Goal: Transaction & Acquisition: Purchase product/service

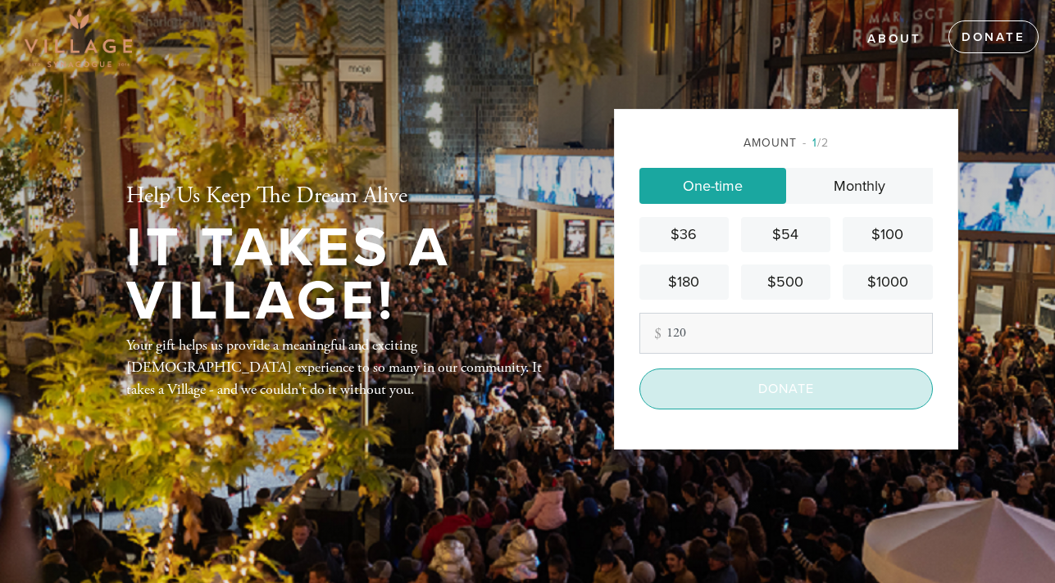
type input "120"
click at [723, 385] on input "Donate" at bounding box center [785, 389] width 293 height 41
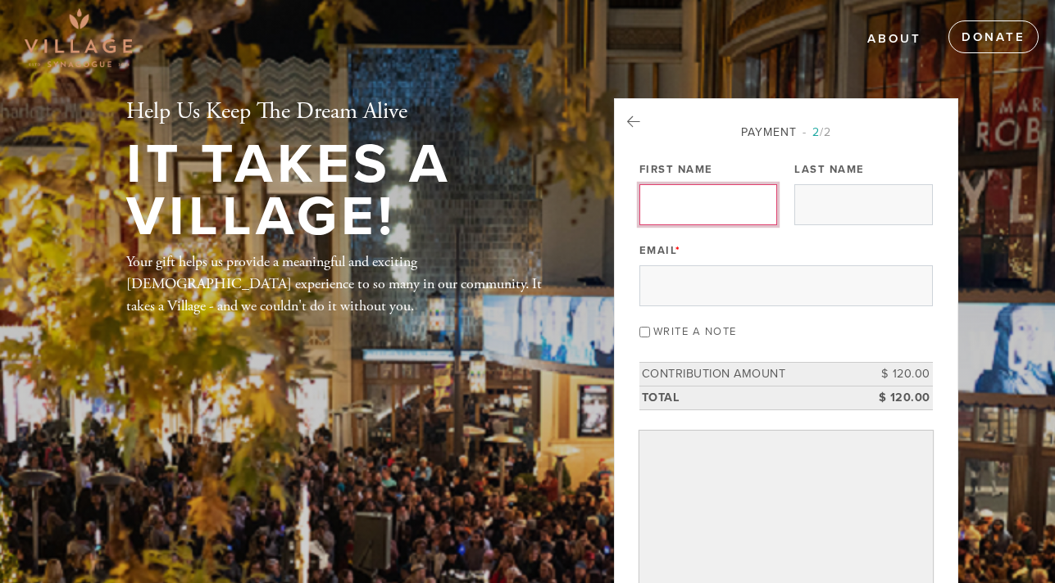
click at [704, 209] on input "First Name" at bounding box center [708, 204] width 138 height 41
click at [712, 217] on input "First Name" at bounding box center [708, 204] width 138 height 41
type input "Joshua"
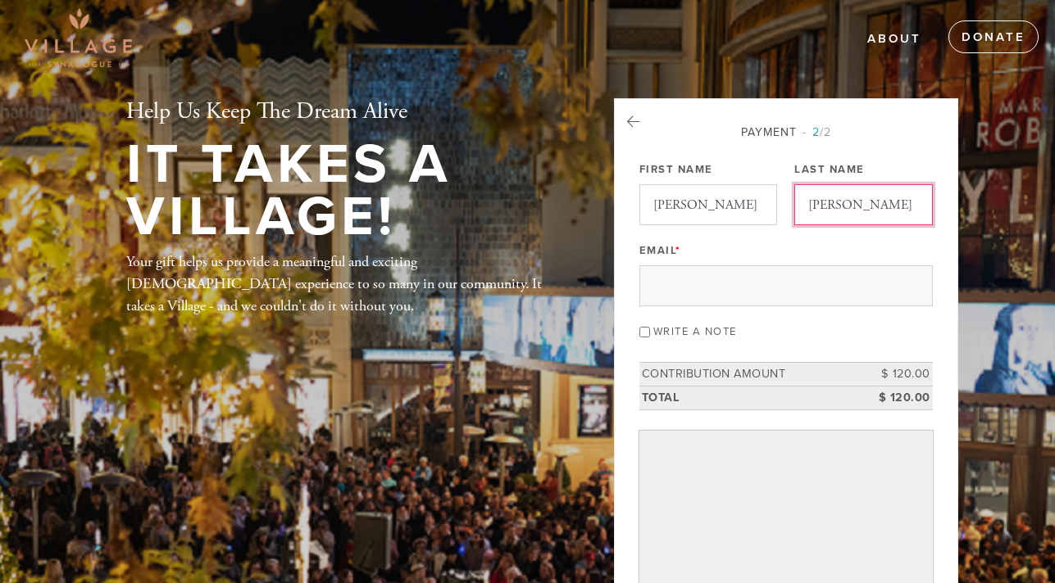
type input "Jacobson"
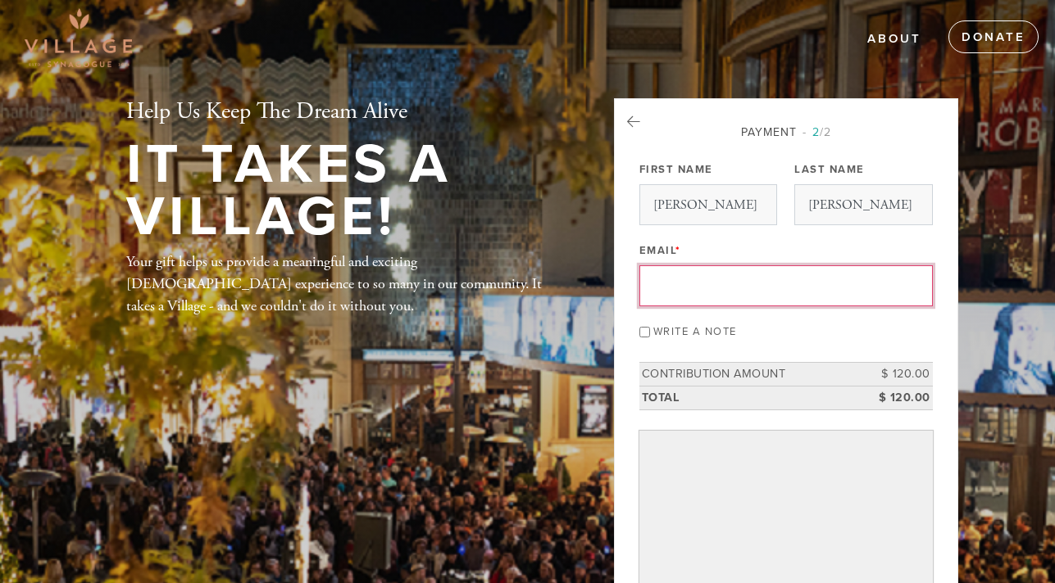
type input "joshua.yag@gmail.com"
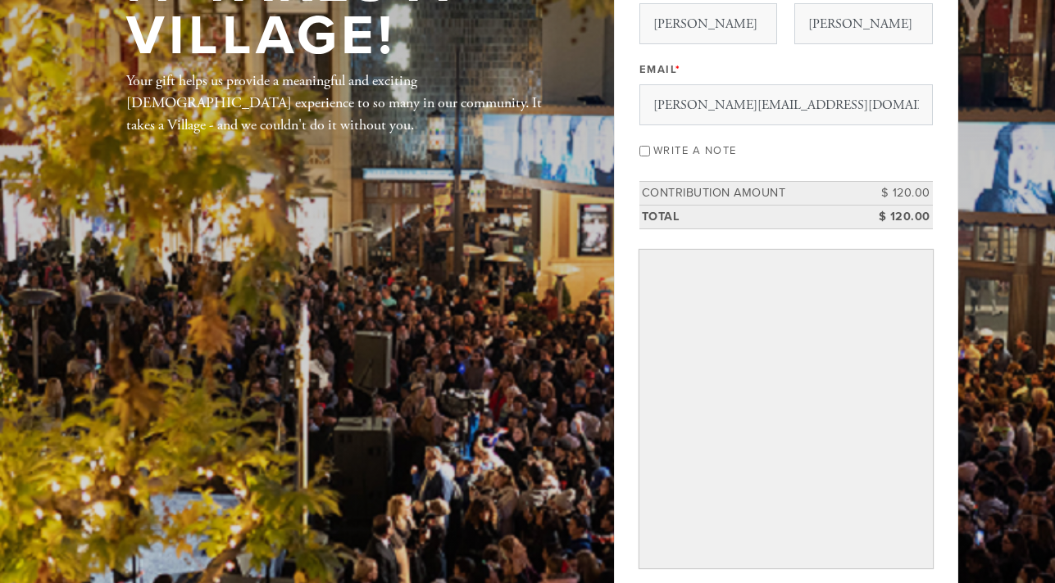
scroll to position [284, 0]
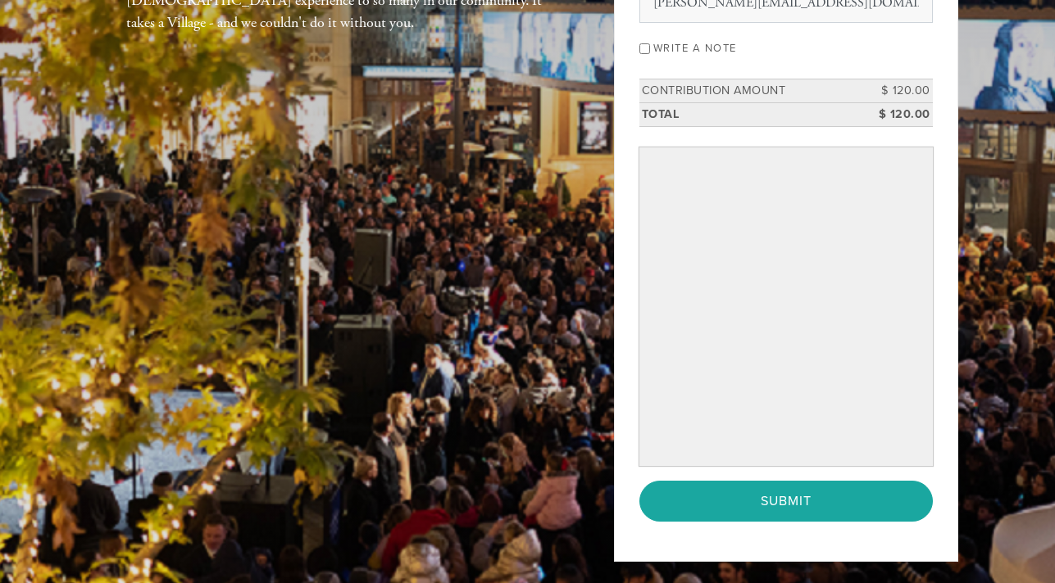
click at [459, 447] on div "Help Us Keep The Dream Alive It Takes A Village! Your gift helps us provide a m…" at bounding box center [527, 201] width 885 height 772
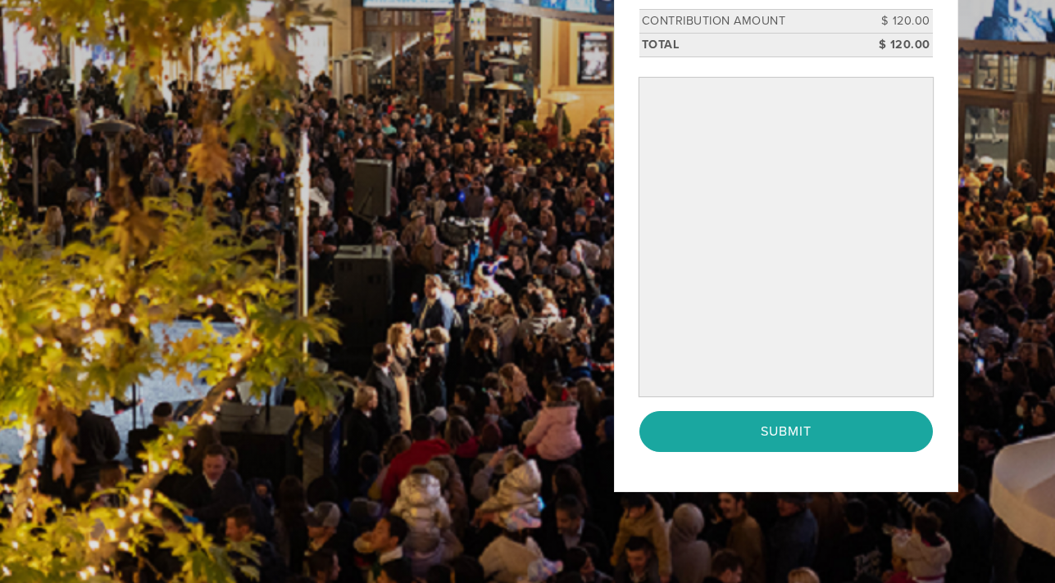
scroll to position [363, 0]
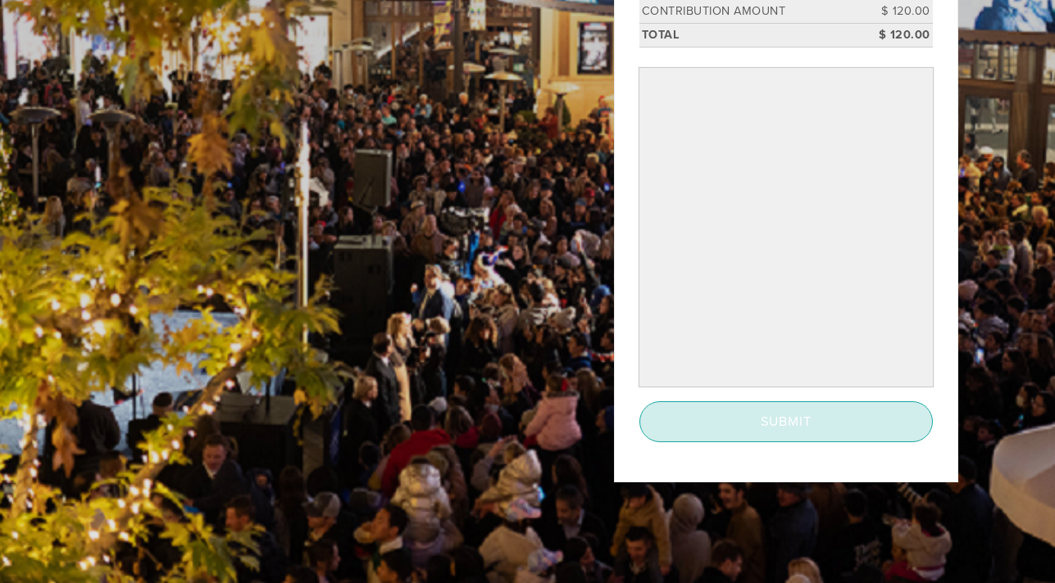
click at [765, 419] on input "Submit" at bounding box center [785, 421] width 293 height 41
